Goal: Information Seeking & Learning: Learn about a topic

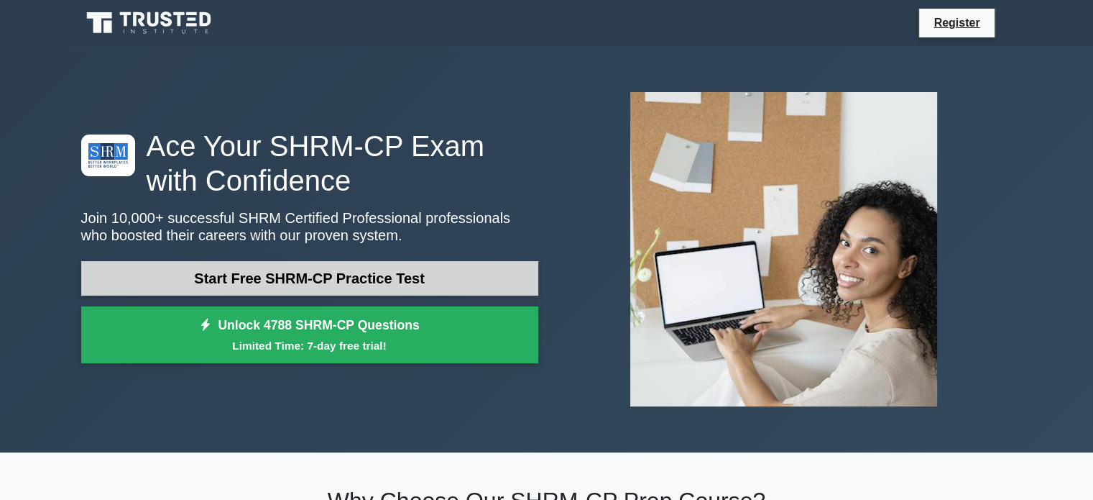
click at [288, 272] on link "Start Free SHRM-CP Practice Test" at bounding box center [309, 278] width 457 height 35
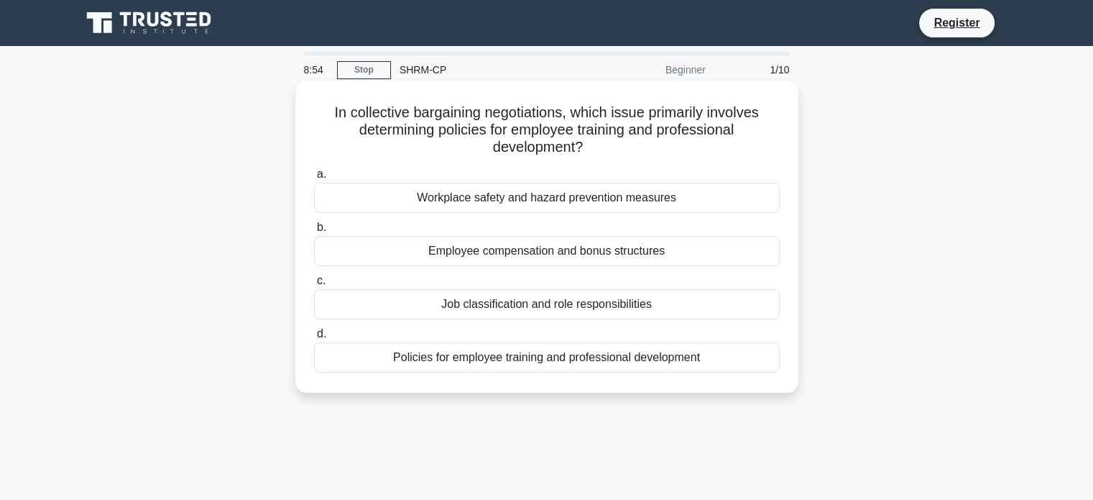
click at [415, 362] on div "Policies for employee training and professional development" at bounding box center [547, 357] width 466 height 30
click at [314, 339] on input "d. Policies for employee training and professional development" at bounding box center [314, 333] width 0 height 9
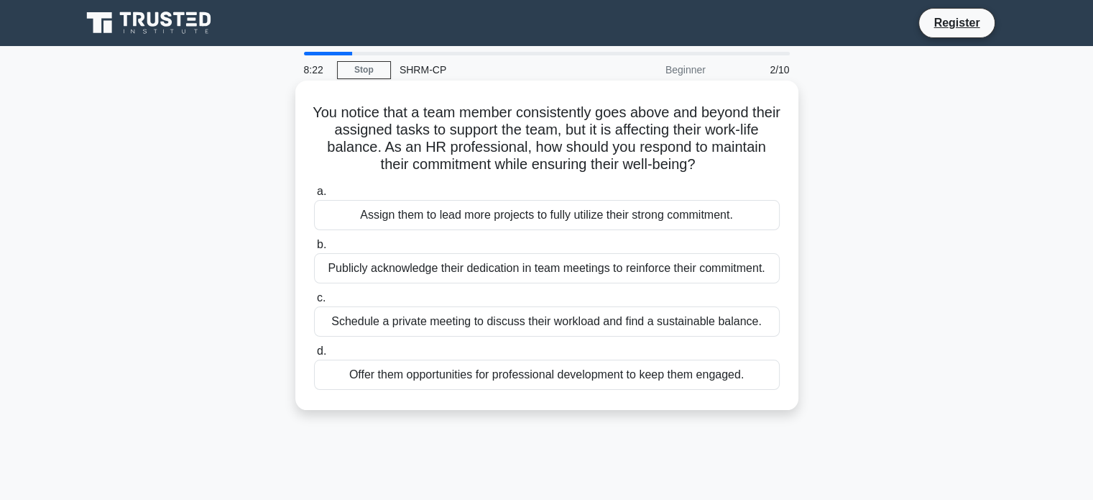
click at [423, 321] on div "Schedule a private meeting to discuss their workload and find a sustainable bal…" at bounding box center [547, 321] width 466 height 30
click at [314, 303] on input "c. Schedule a private meeting to discuss their workload and find a sustainable …" at bounding box center [314, 297] width 0 height 9
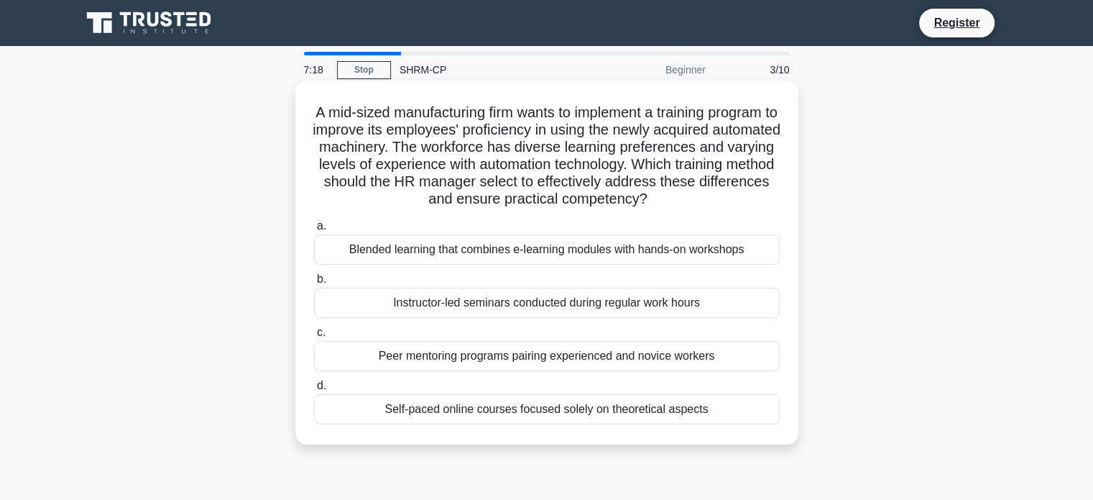
click at [461, 265] on div "Blended learning that combines e-learning modules with hands-on workshops" at bounding box center [547, 249] width 466 height 30
click at [314, 231] on input "a. Blended learning that combines e-learning modules with hands-on workshops" at bounding box center [314, 225] width 0 height 9
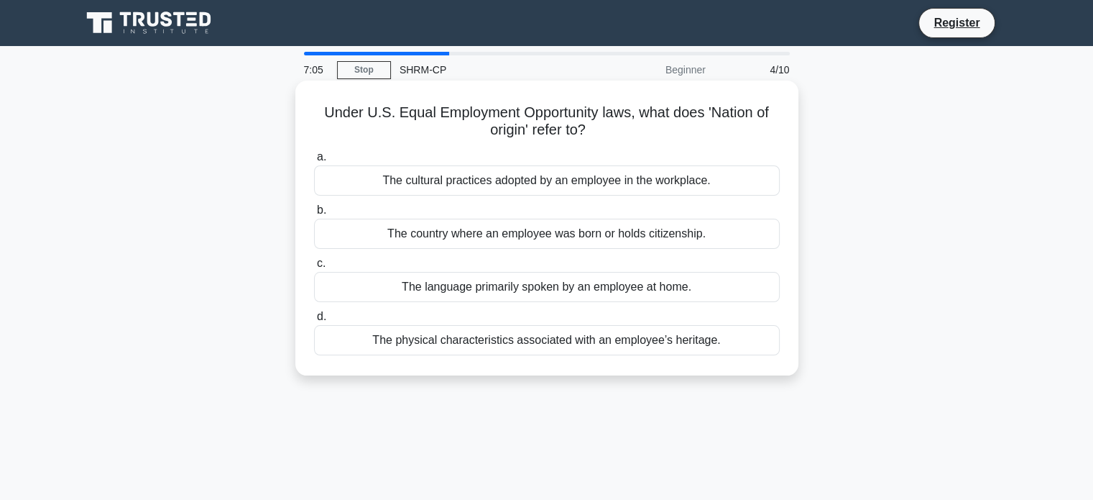
click at [463, 231] on div "The country where an employee was born or holds citizenship." at bounding box center [547, 234] width 466 height 30
click at [314, 215] on input "b. The country where an employee was born or holds citizenship." at bounding box center [314, 210] width 0 height 9
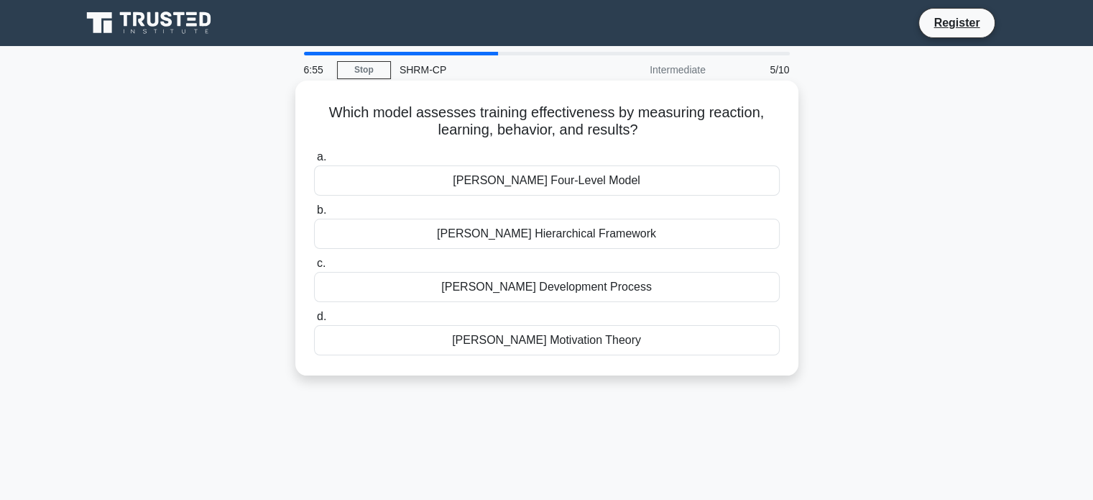
click at [466, 292] on div "ADDIE Development Process" at bounding box center [547, 287] width 466 height 30
click at [314, 268] on input "c. ADDIE Development Process" at bounding box center [314, 263] width 0 height 9
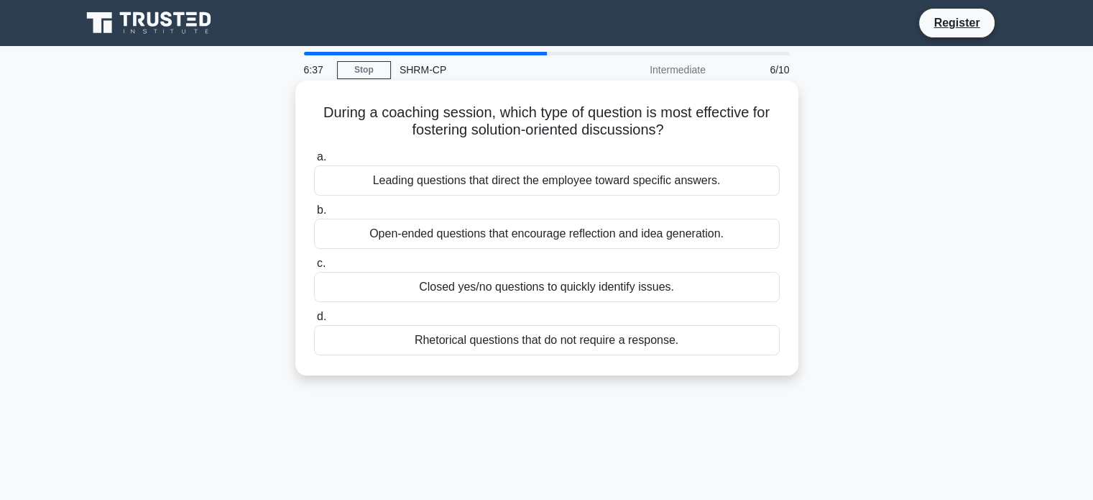
click at [441, 233] on div "Open-ended questions that encourage reflection and idea generation." at bounding box center [547, 234] width 466 height 30
click at [314, 215] on input "b. Open-ended questions that encourage reflection and idea generation." at bounding box center [314, 210] width 0 height 9
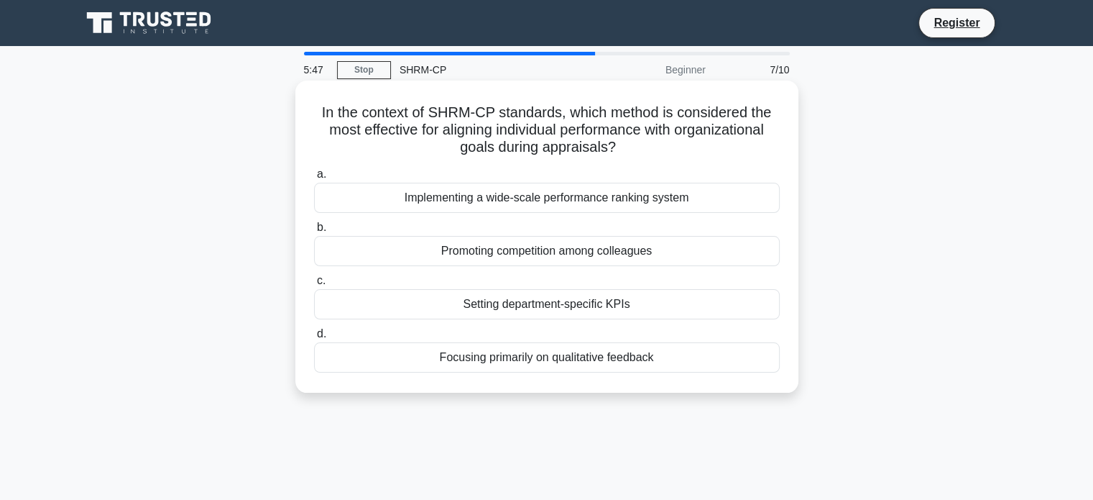
click at [474, 298] on div "Setting department-specific KPIs" at bounding box center [547, 304] width 466 height 30
click at [314, 285] on input "c. Setting department-specific KPIs" at bounding box center [314, 280] width 0 height 9
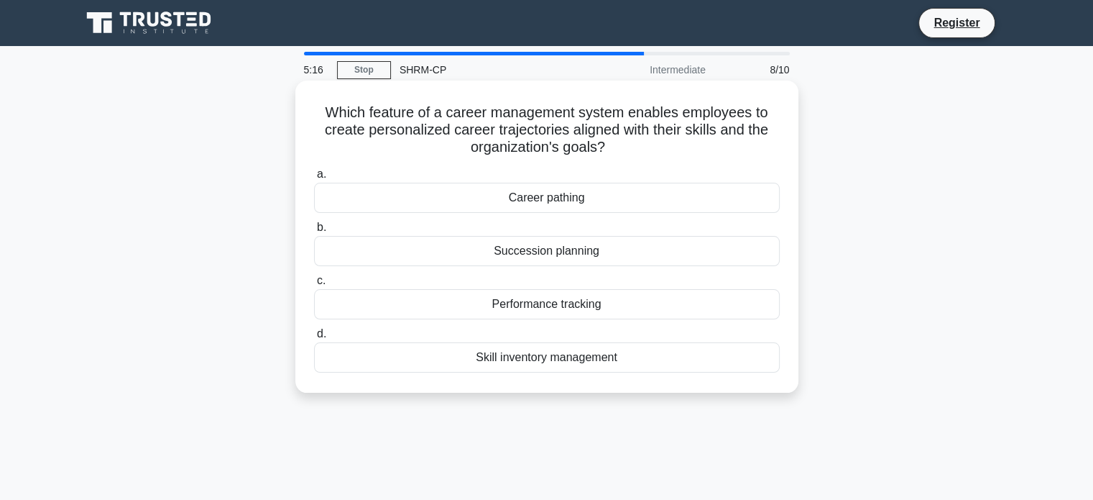
click at [518, 356] on div "Skill inventory management" at bounding box center [547, 357] width 466 height 30
click at [314, 339] on input "d. Skill inventory management" at bounding box center [314, 333] width 0 height 9
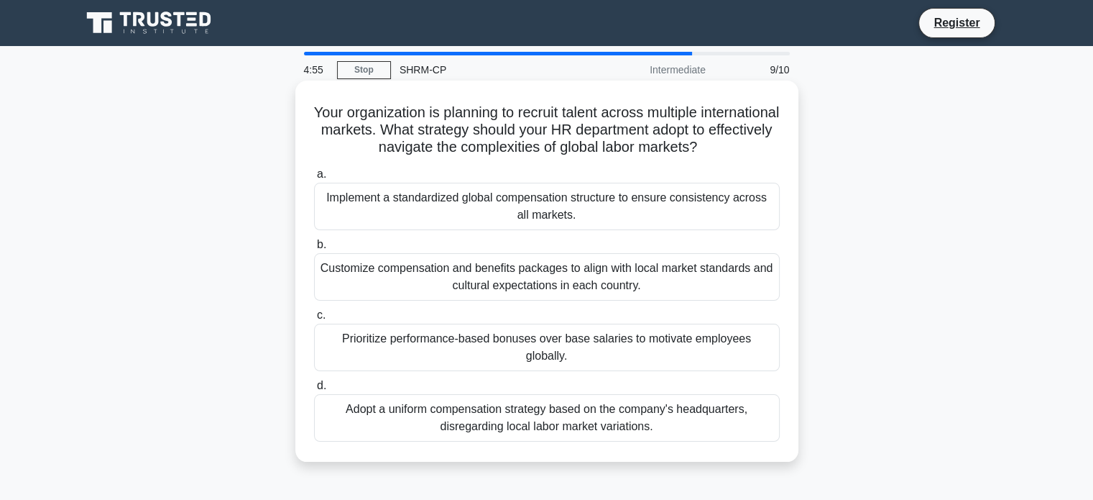
click at [519, 287] on div "Customize compensation and benefits packages to align with local market standar…" at bounding box center [547, 276] width 466 height 47
click at [314, 249] on input "b. Customize compensation and benefits packages to align with local market stan…" at bounding box center [314, 244] width 0 height 9
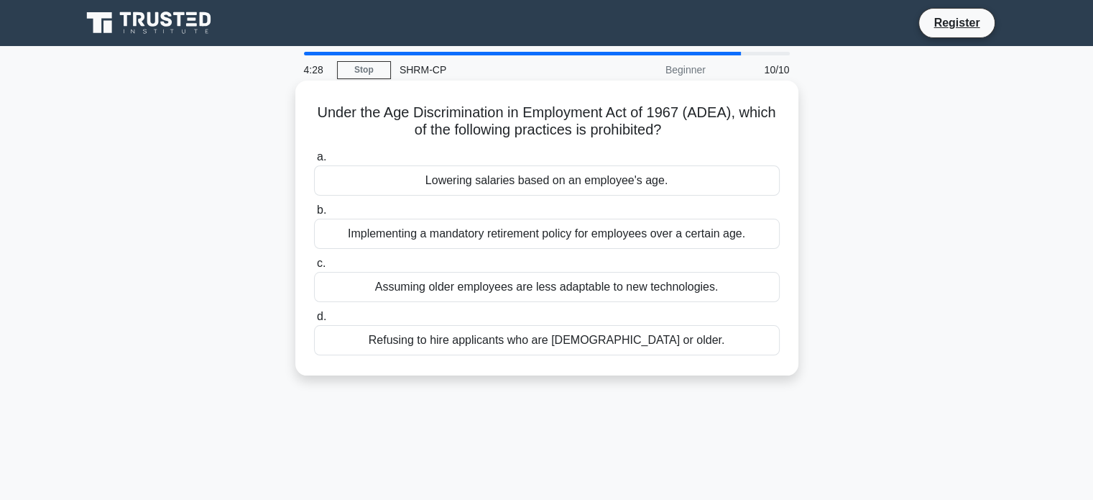
click at [526, 350] on div "Refusing to hire applicants who are 40 years old or older." at bounding box center [547, 340] width 466 height 30
click at [314, 321] on input "d. Refusing to hire applicants who are 40 years old or older." at bounding box center [314, 316] width 0 height 9
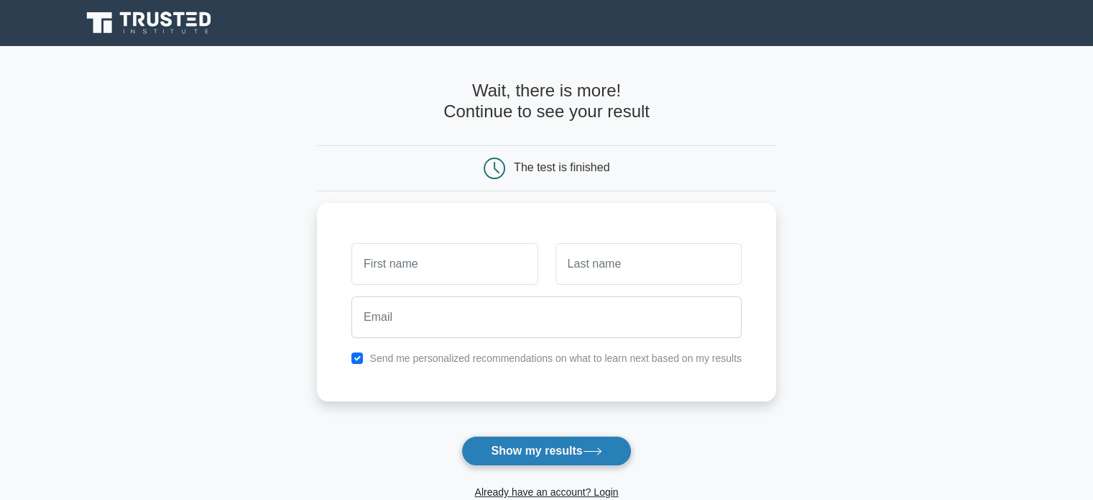
click at [538, 452] on button "Show my results" at bounding box center [547, 451] width 170 height 30
